Goal: Task Accomplishment & Management: Manage account settings

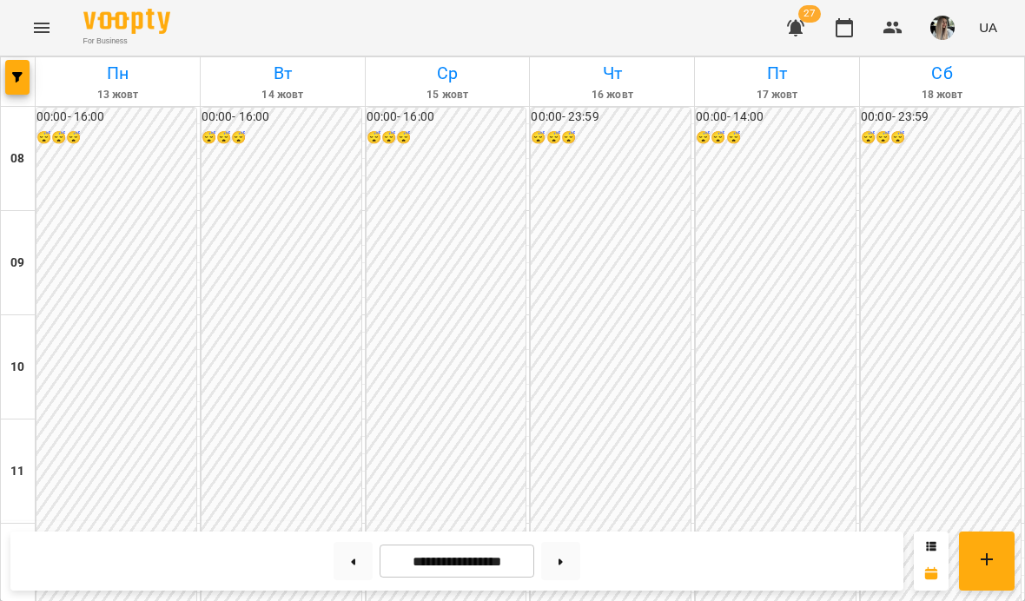
scroll to position [787, 0]
click at [145, 151] on div "00:00 - 16:00 😴😴😴" at bounding box center [116, 524] width 160 height 832
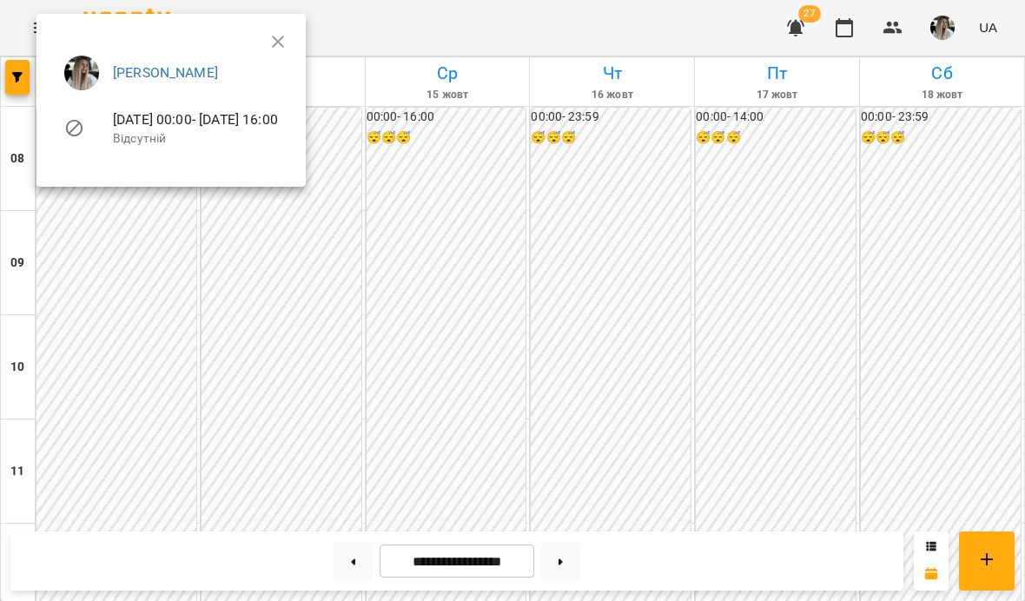
click at [288, 41] on icon "button" at bounding box center [278, 41] width 21 height 21
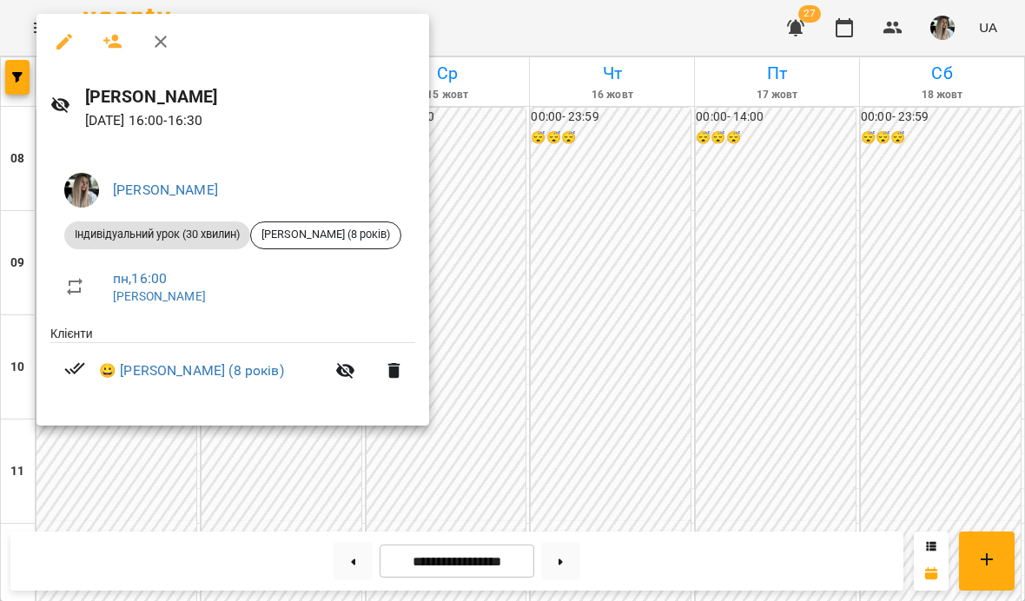
click at [629, 332] on div at bounding box center [512, 300] width 1025 height 601
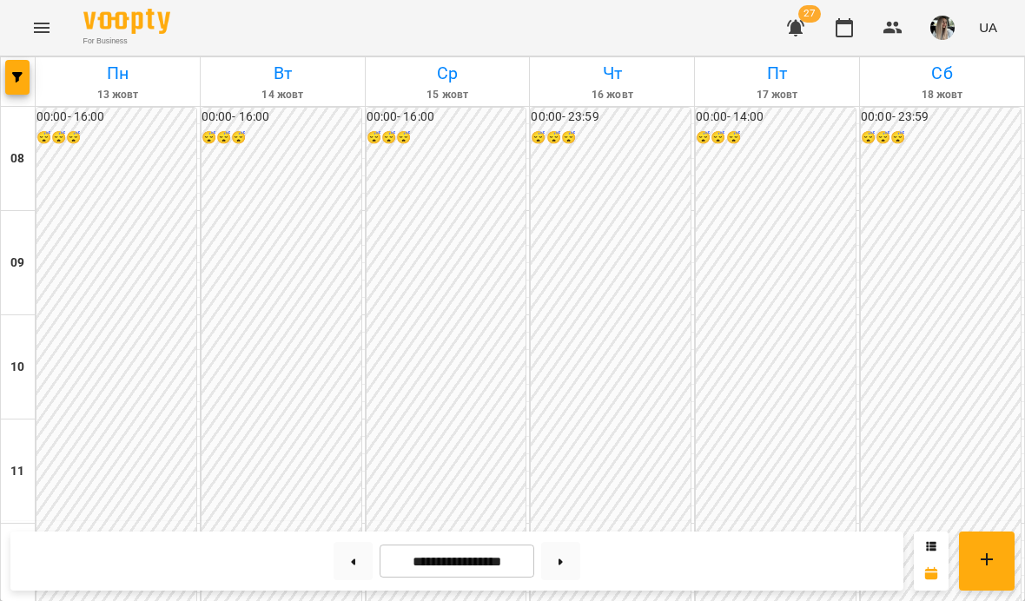
scroll to position [853, 0]
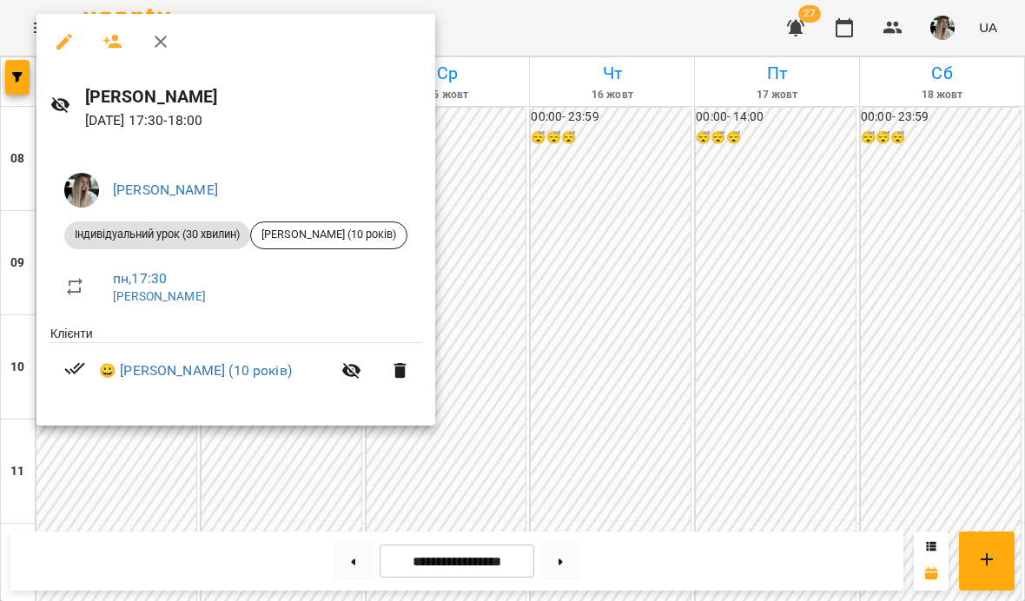
click at [613, 133] on div at bounding box center [512, 300] width 1025 height 601
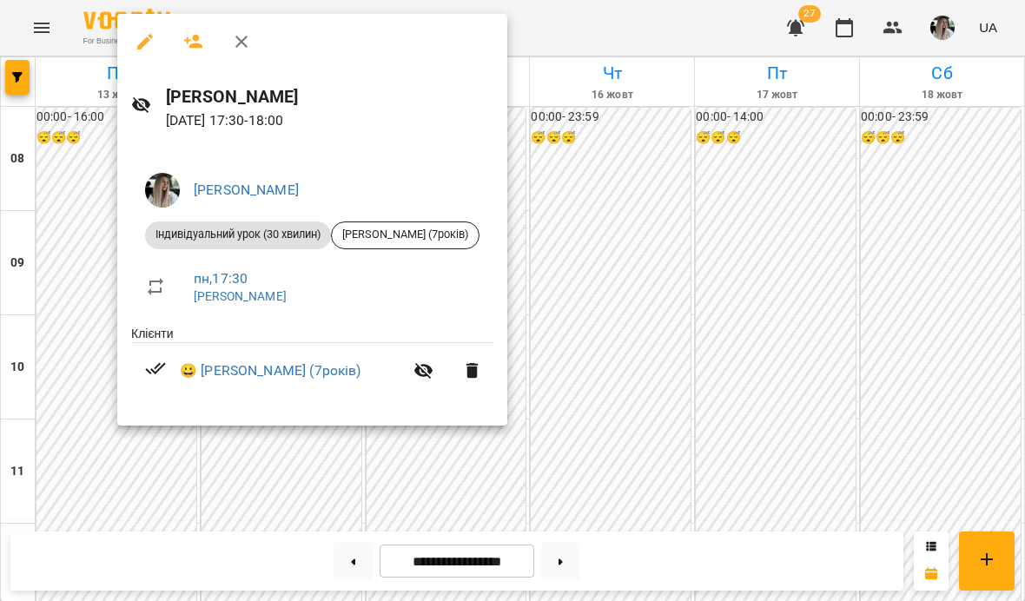
click at [251, 34] on icon "button" at bounding box center [241, 41] width 21 height 21
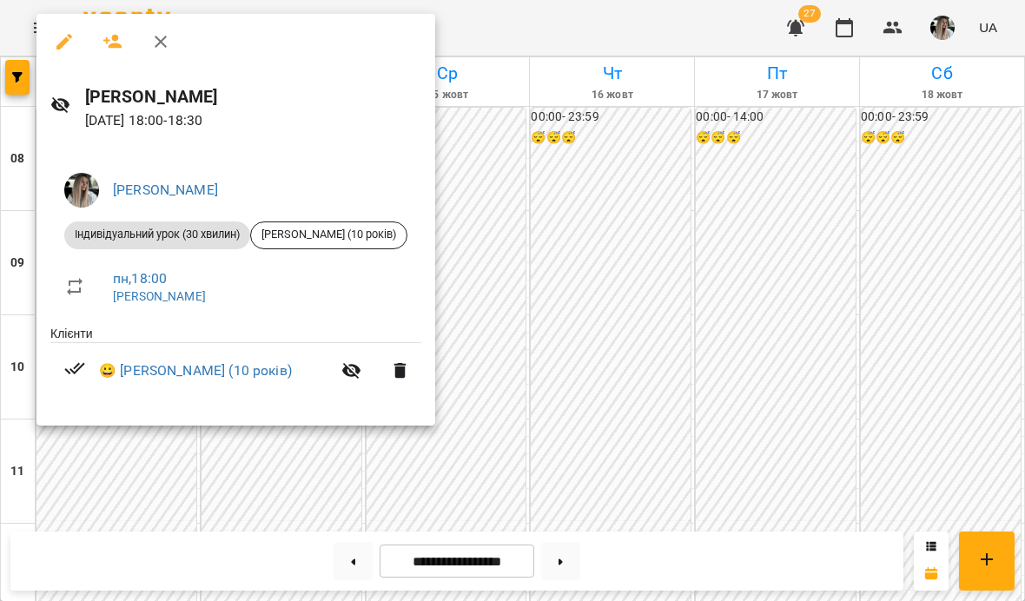
click at [579, 261] on div at bounding box center [512, 300] width 1025 height 601
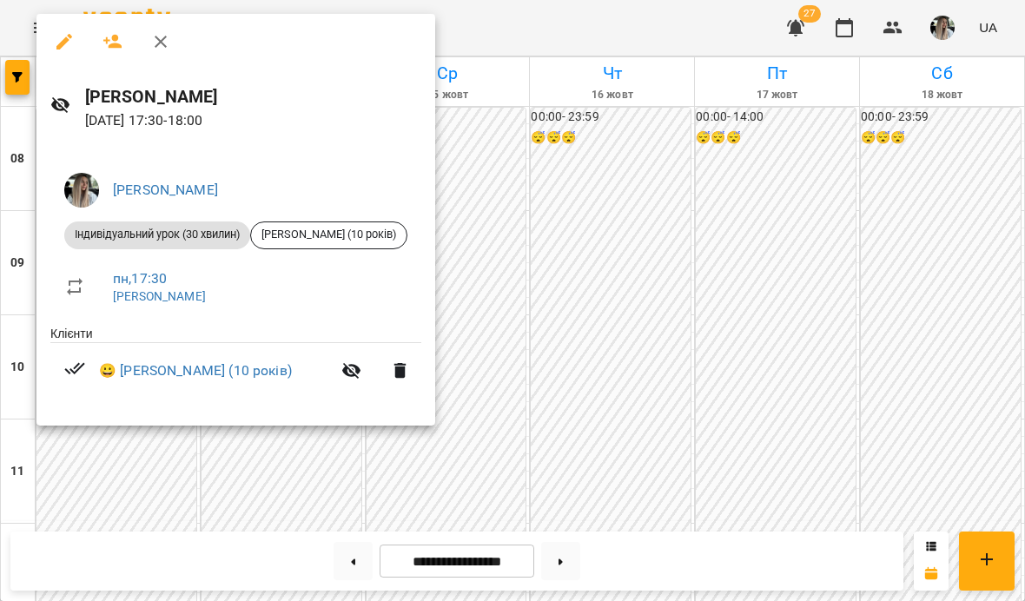
click at [208, 485] on div at bounding box center [512, 300] width 1025 height 601
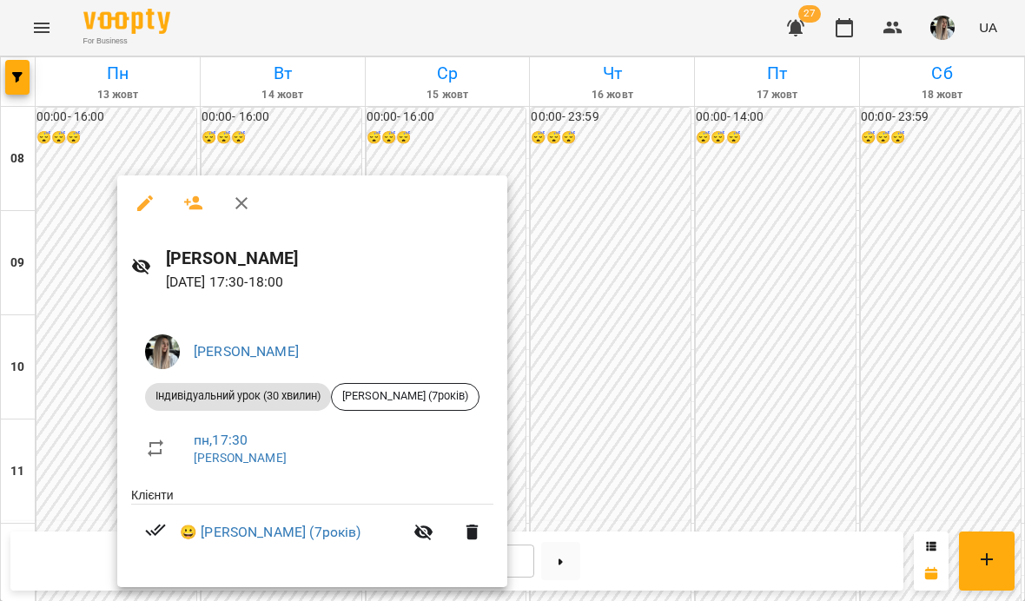
scroll to position [287, 0]
click at [651, 199] on div at bounding box center [512, 300] width 1025 height 601
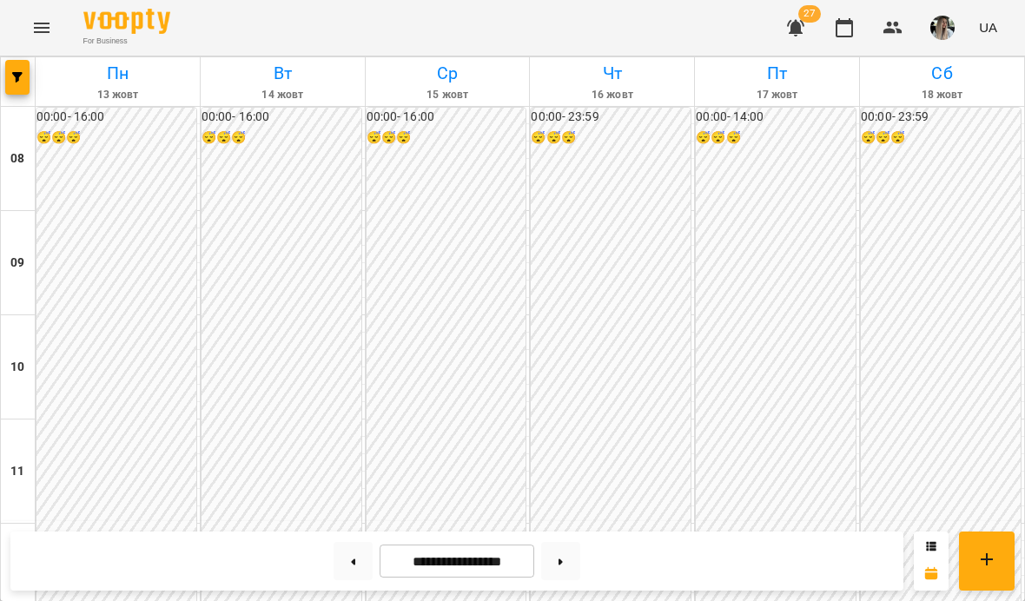
scroll to position [920, 0]
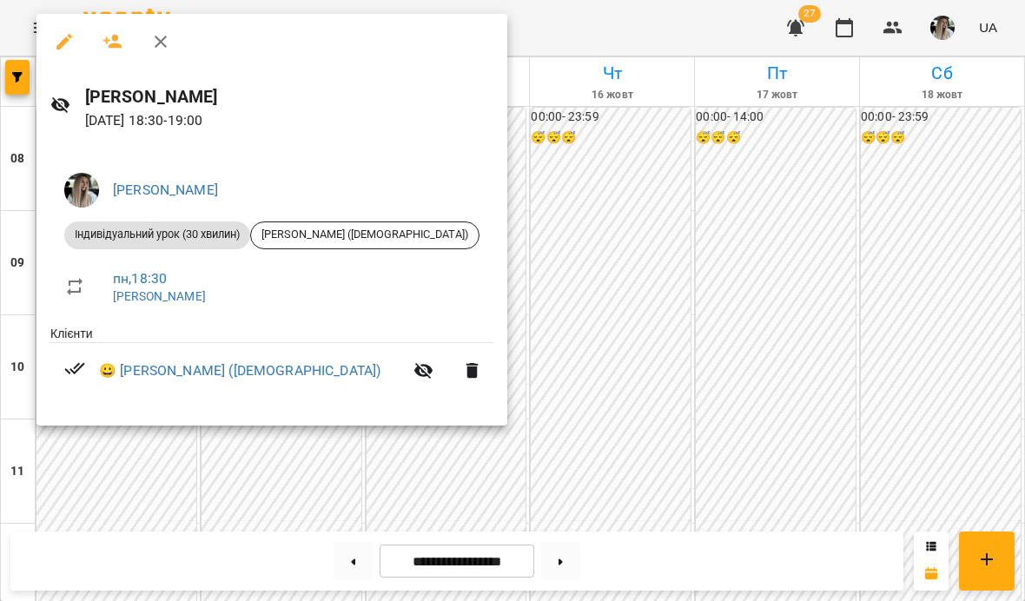
click at [611, 270] on div at bounding box center [512, 300] width 1025 height 601
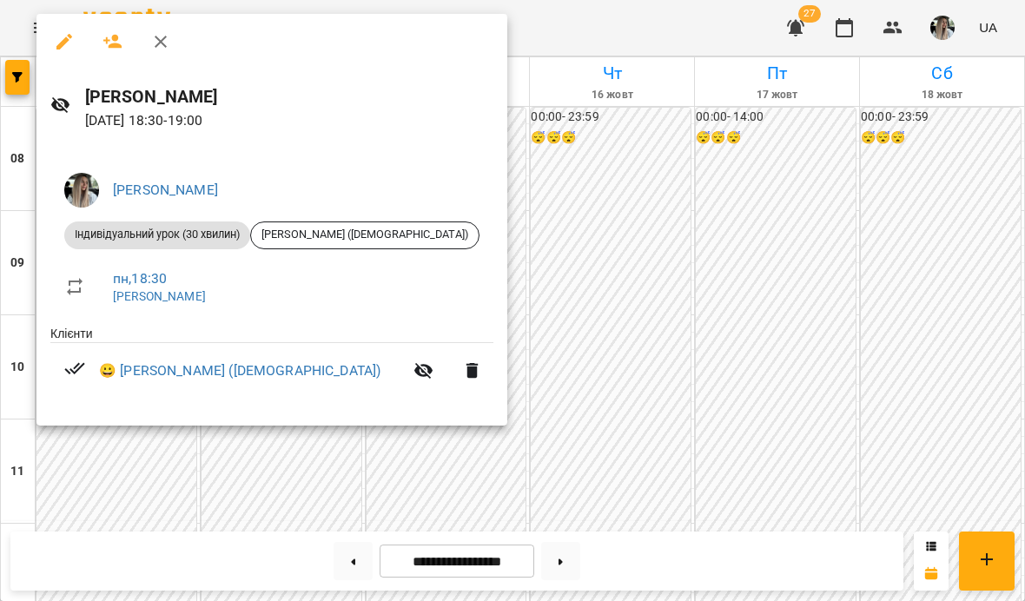
click at [618, 275] on div at bounding box center [512, 300] width 1025 height 601
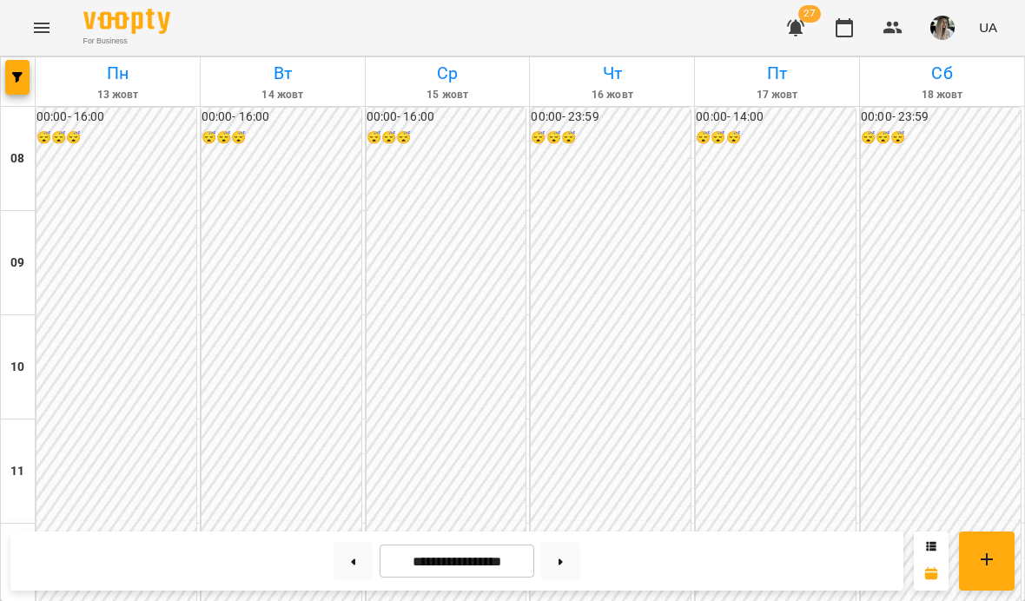
scroll to position [938, 0]
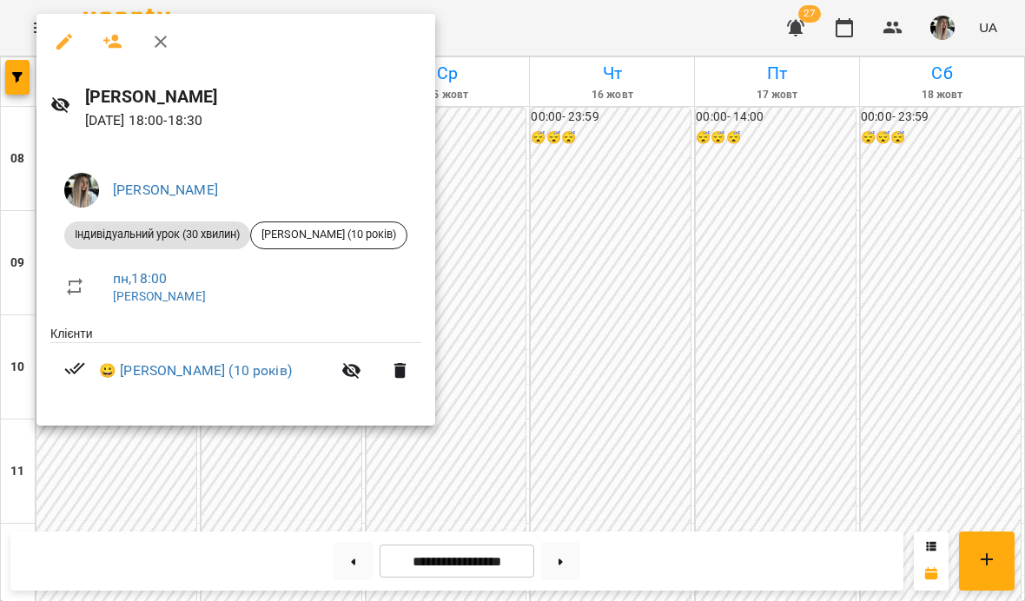
click at [113, 474] on div at bounding box center [512, 300] width 1025 height 601
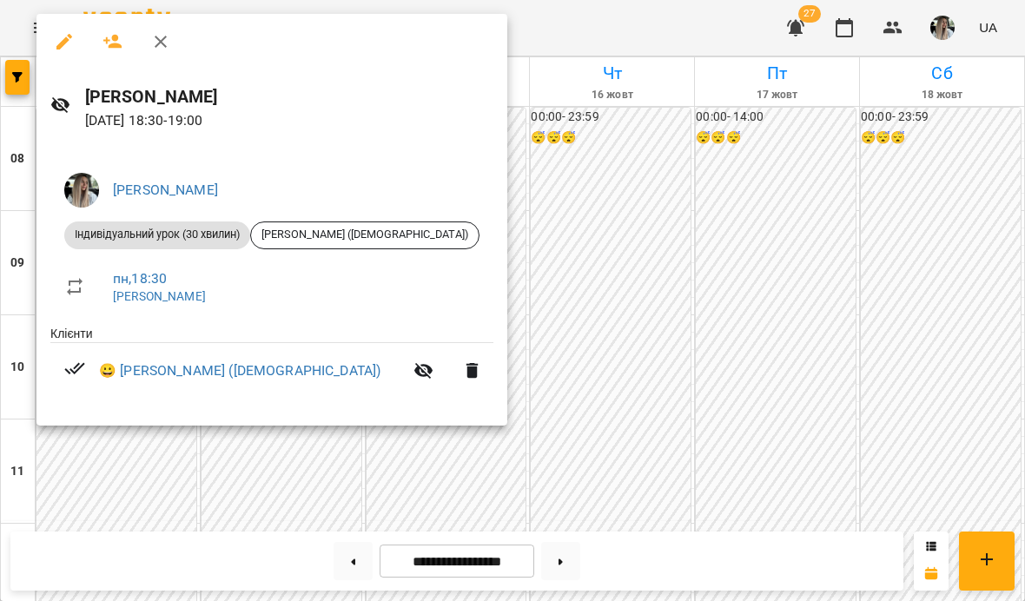
click at [597, 363] on div at bounding box center [512, 300] width 1025 height 601
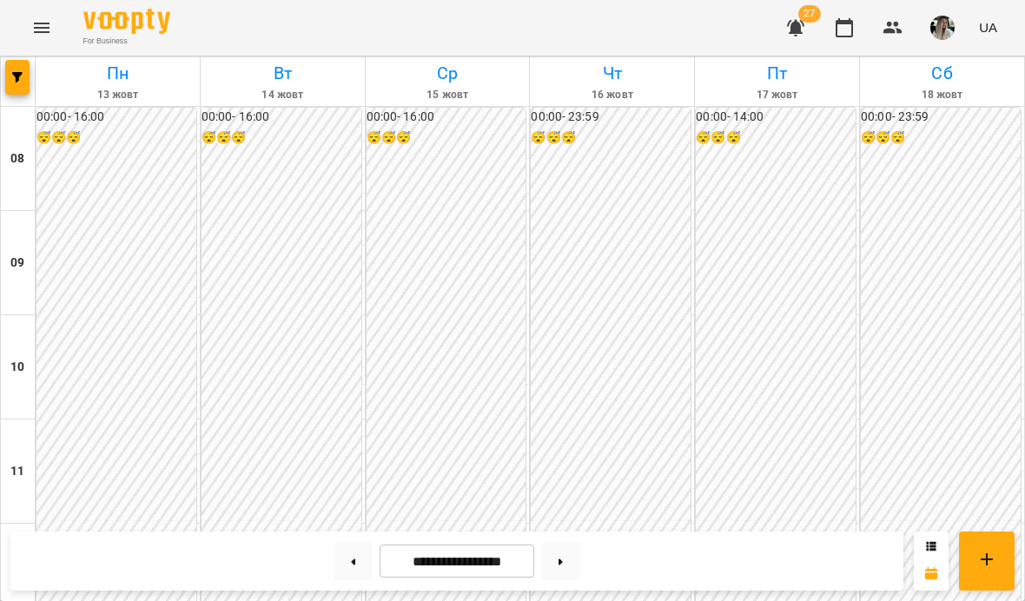
scroll to position [287, 0]
